Goal: Check status

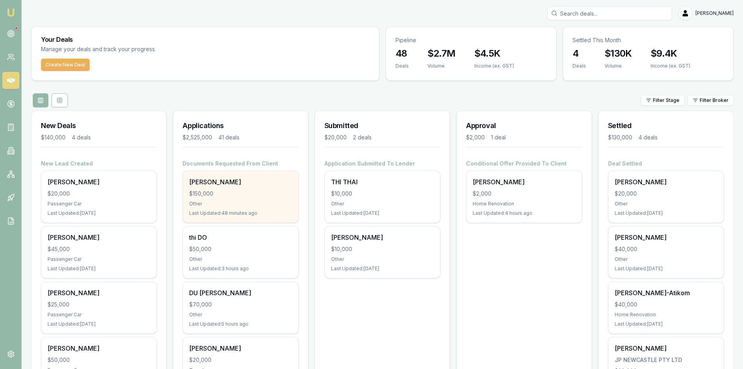
click at [235, 206] on div "Other" at bounding box center [240, 203] width 103 height 6
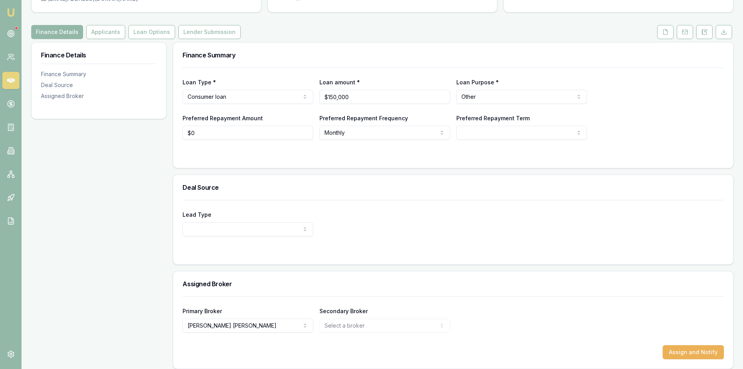
scroll to position [84, 0]
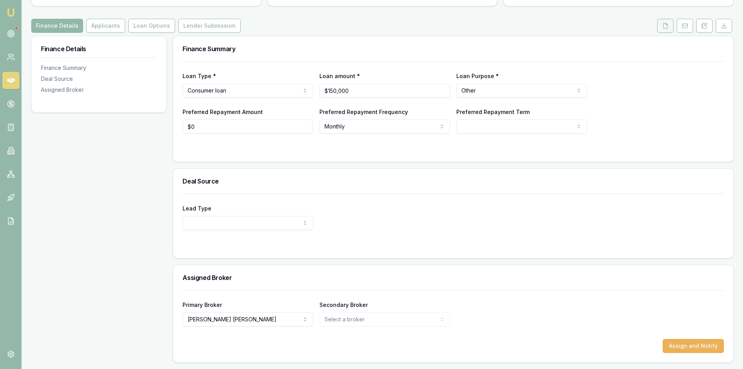
click at [663, 23] on icon at bounding box center [665, 26] width 6 height 6
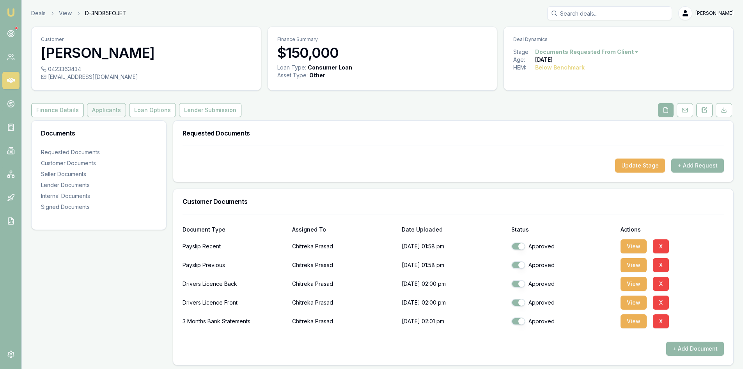
click at [92, 108] on button "Applicants" at bounding box center [106, 110] width 39 height 14
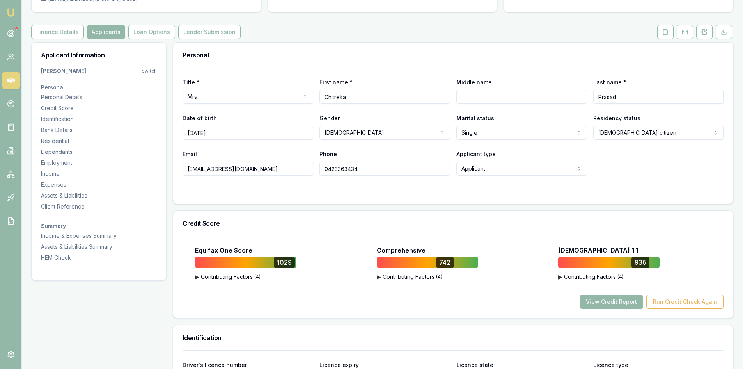
scroll to position [156, 0]
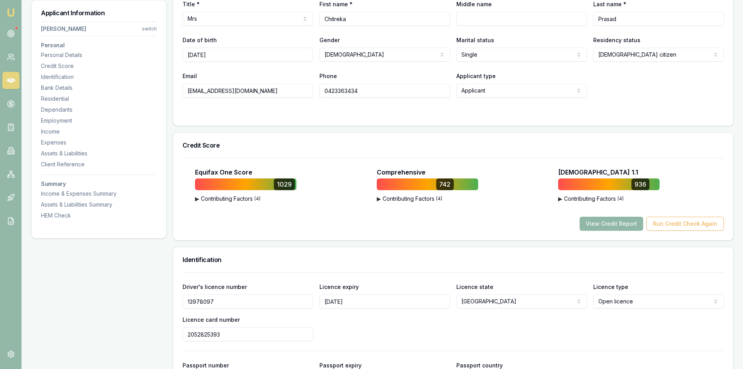
click at [622, 225] on button "View Credit Report" at bounding box center [612, 223] width 64 height 14
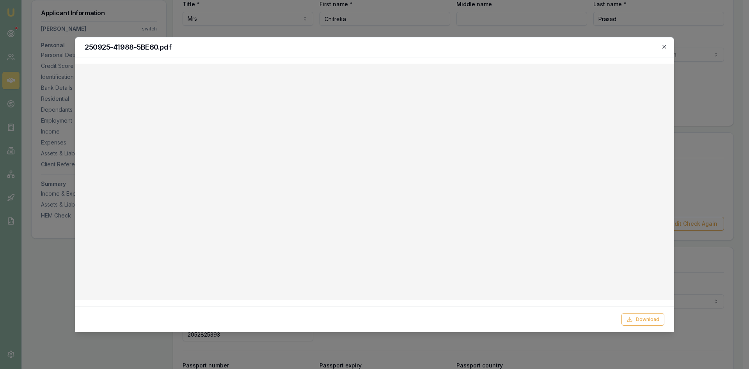
click at [667, 50] on icon "button" at bounding box center [664, 47] width 6 height 6
